Goal: Information Seeking & Learning: Understand process/instructions

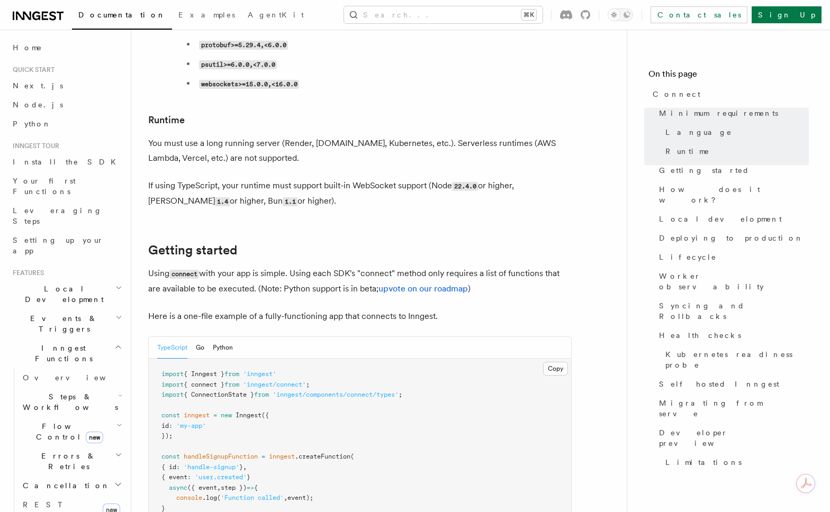
scroll to position [521, 0]
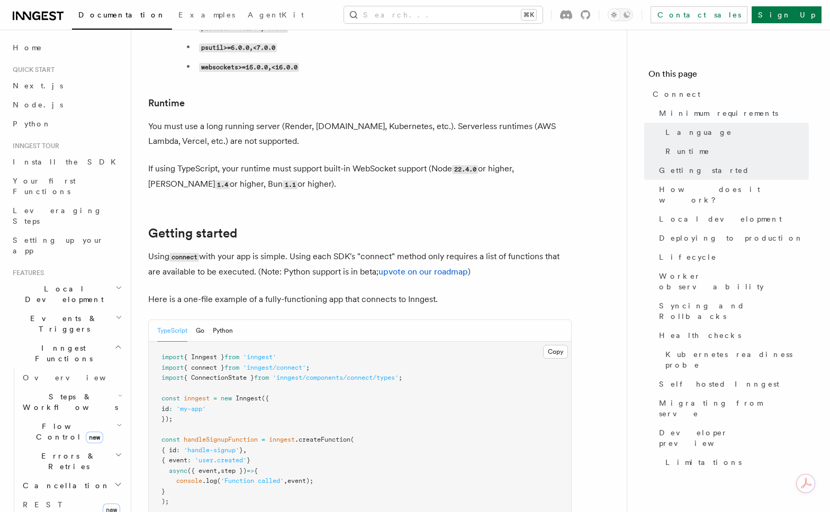
click at [59, 476] on h2 "Cancellation" at bounding box center [72, 485] width 106 height 19
click at [56, 451] on span "Errors & Retries" at bounding box center [67, 461] width 96 height 21
click at [53, 482] on span "Overview" at bounding box center [87, 486] width 109 height 8
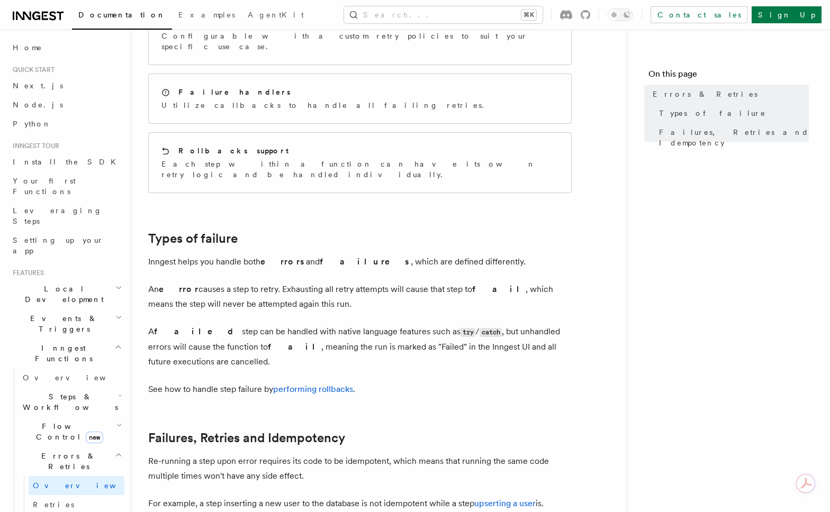
scroll to position [397, 0]
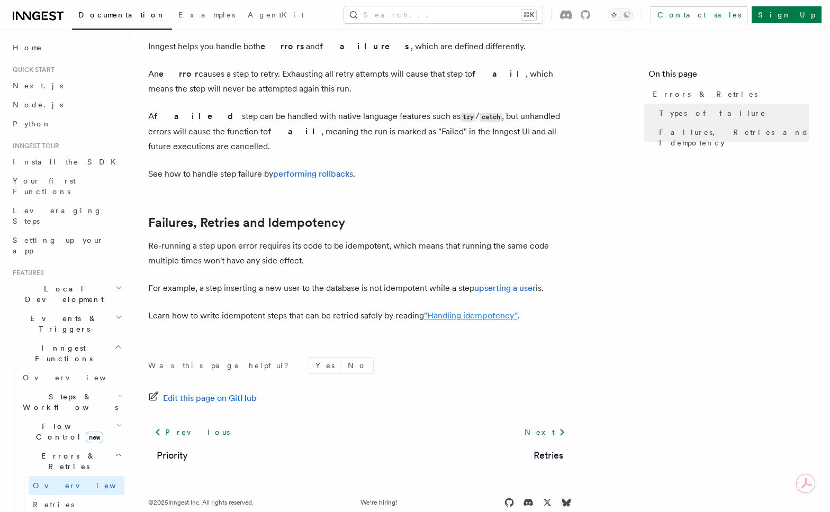
click at [471, 311] on link ""Handling idempotency"" at bounding box center [471, 316] width 94 height 10
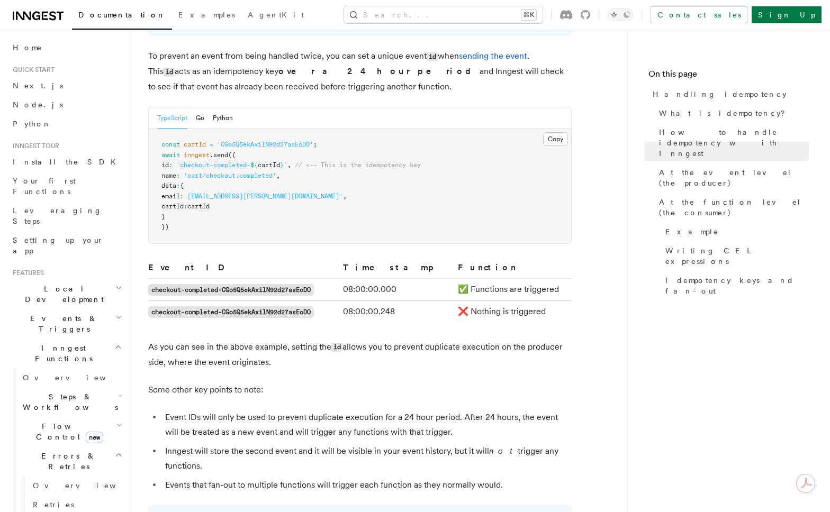
scroll to position [553, 0]
click at [529, 300] on td "❌ Nothing is triggered" at bounding box center [513, 311] width 118 height 22
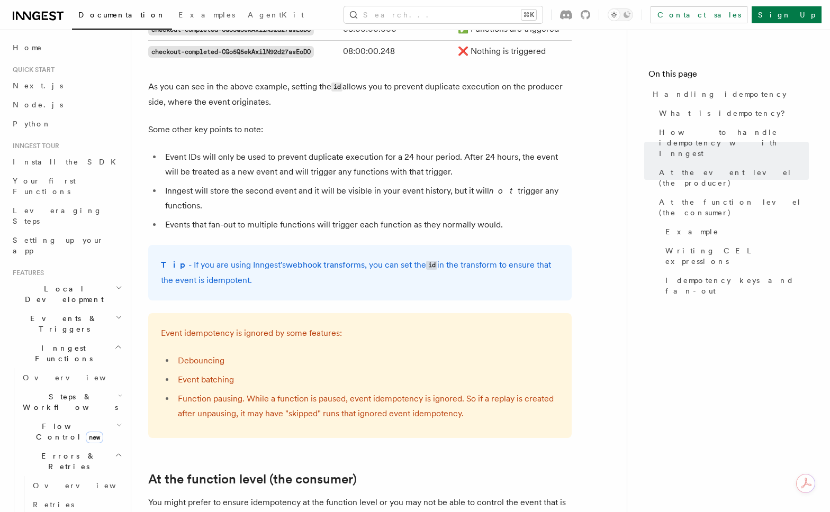
scroll to position [810, 0]
